Goal: Task Accomplishment & Management: Manage account settings

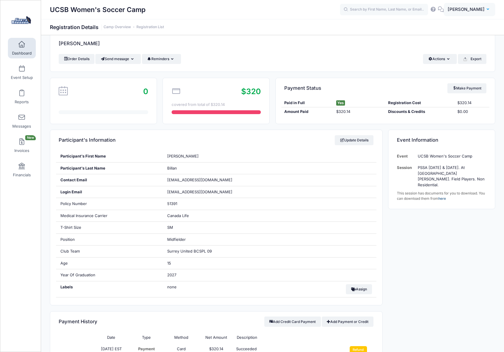
click at [465, 10] on span "[PERSON_NAME]" at bounding box center [466, 9] width 37 height 6
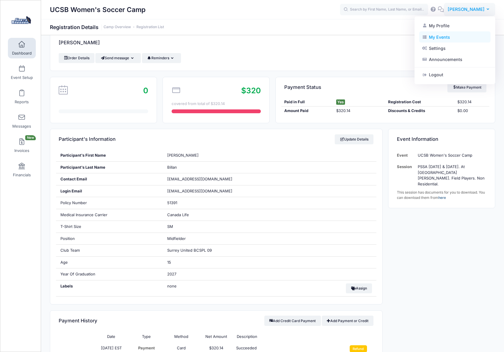
scroll to position [10, 0]
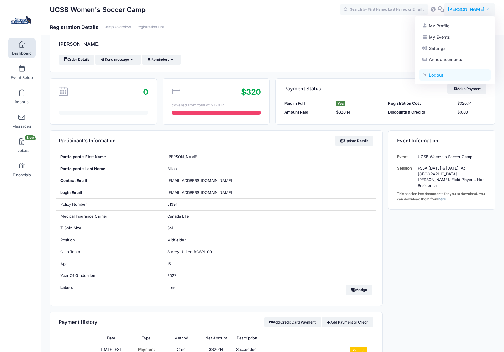
click at [438, 75] on link "Logout" at bounding box center [454, 74] width 71 height 11
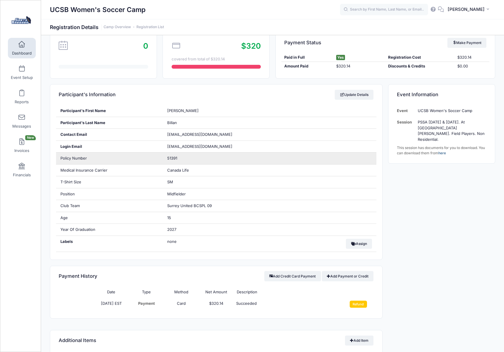
scroll to position [59, 0]
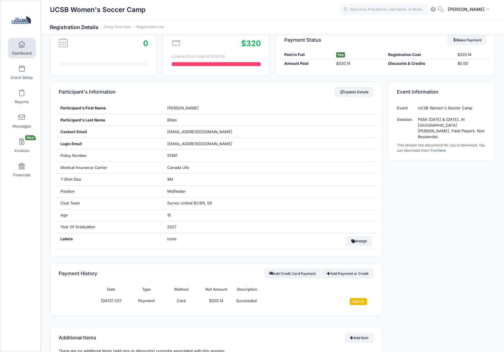
click at [356, 300] on input "Refund" at bounding box center [358, 301] width 17 height 7
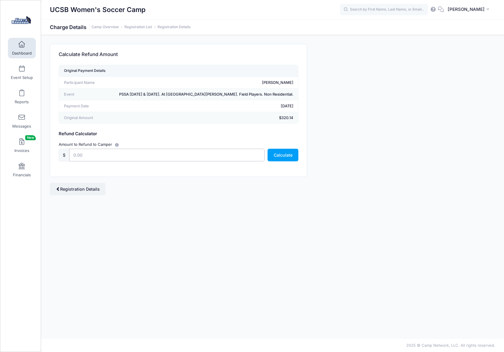
click at [97, 156] on input "text" at bounding box center [166, 155] width 195 height 13
type input "100.00"
click at [284, 157] on button "Calculate" at bounding box center [283, 155] width 31 height 13
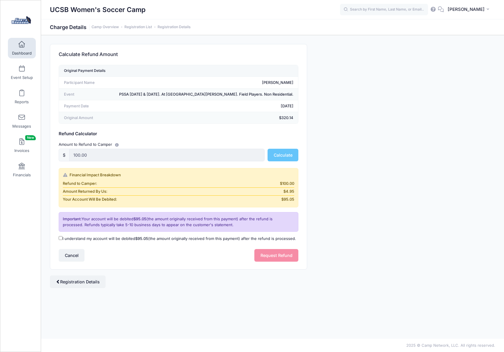
click at [61, 239] on input "I understand my account will be debited $95.05 (the amount originally received …" at bounding box center [61, 238] width 4 height 4
checkbox input "true"
click at [272, 253] on button "Request Refund" at bounding box center [276, 255] width 44 height 13
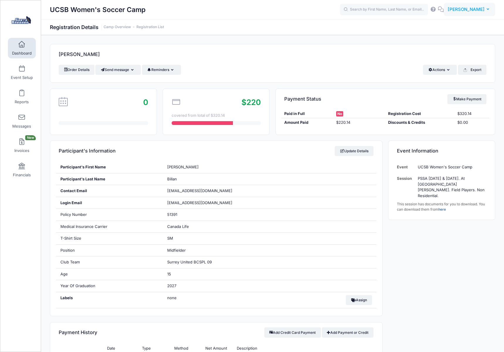
click at [472, 12] on span "[PERSON_NAME]" at bounding box center [466, 9] width 37 height 6
click at [441, 74] on link "Logout" at bounding box center [454, 74] width 71 height 11
